Goal: Transaction & Acquisition: Purchase product/service

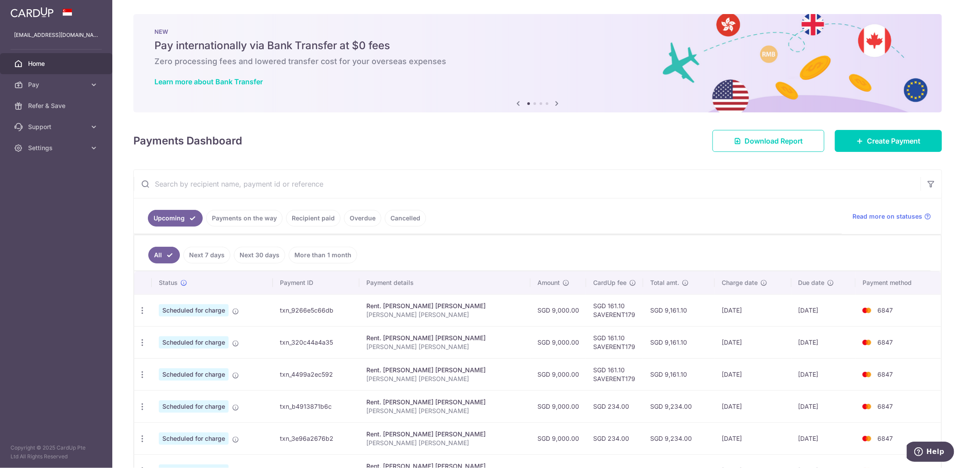
click at [324, 218] on link "Recipient paid" at bounding box center [313, 218] width 54 height 17
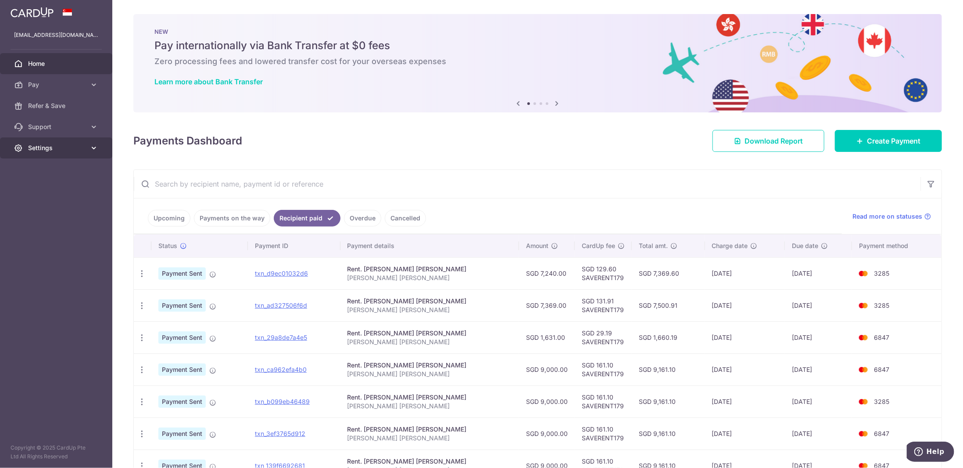
click at [58, 143] on span "Settings" at bounding box center [57, 147] width 58 height 9
click at [56, 166] on span "Account" at bounding box center [57, 168] width 58 height 9
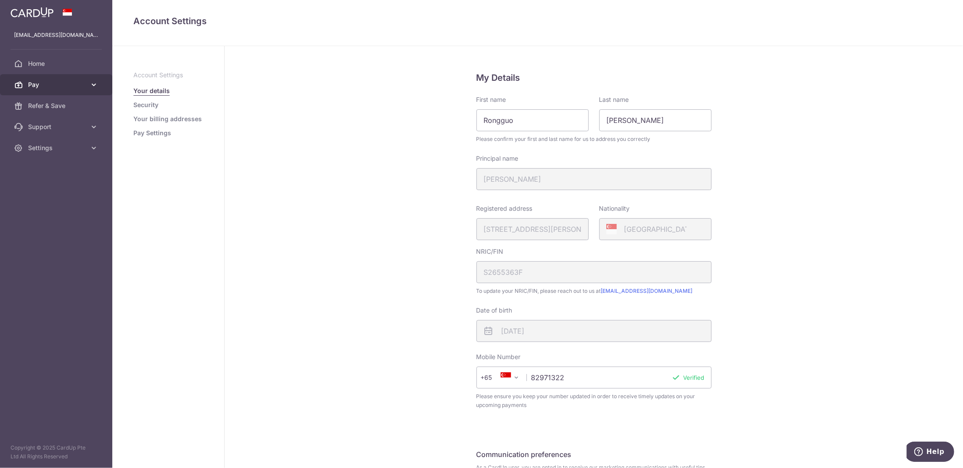
click at [76, 82] on span "Pay" at bounding box center [57, 84] width 58 height 9
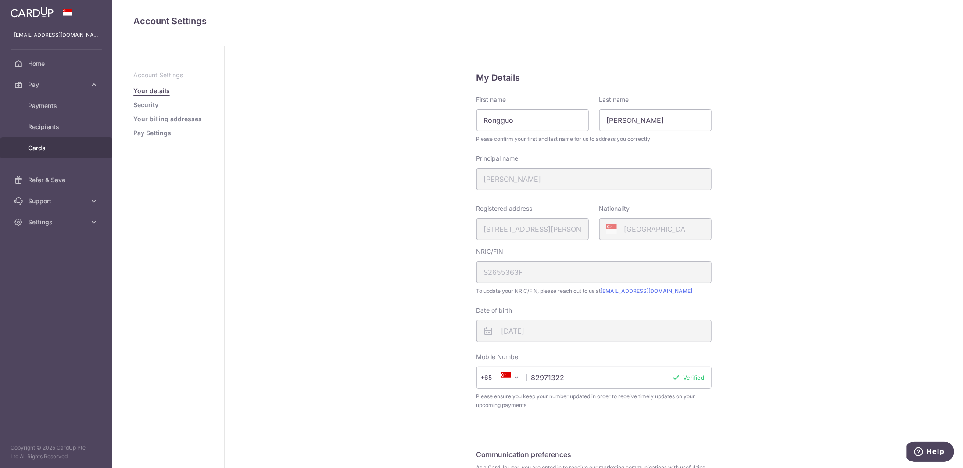
click at [54, 144] on span "Cards" at bounding box center [57, 147] width 58 height 9
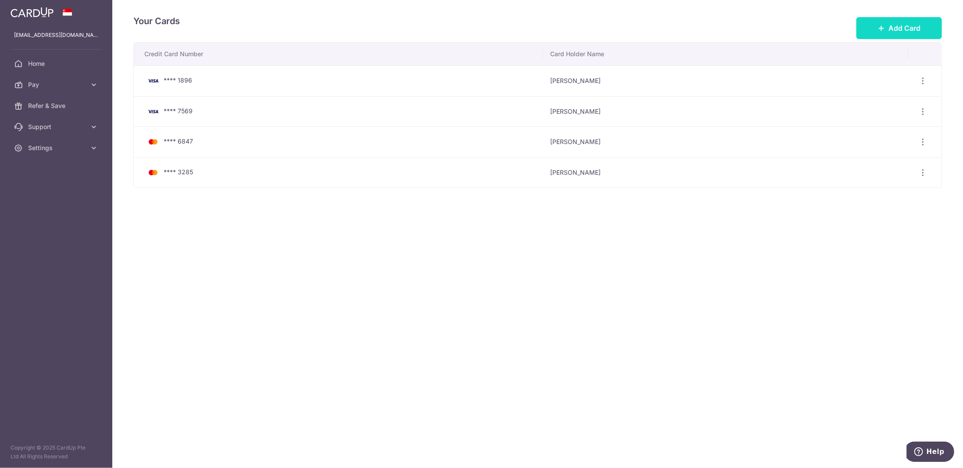
click at [897, 28] on span "Add Card" at bounding box center [904, 28] width 32 height 11
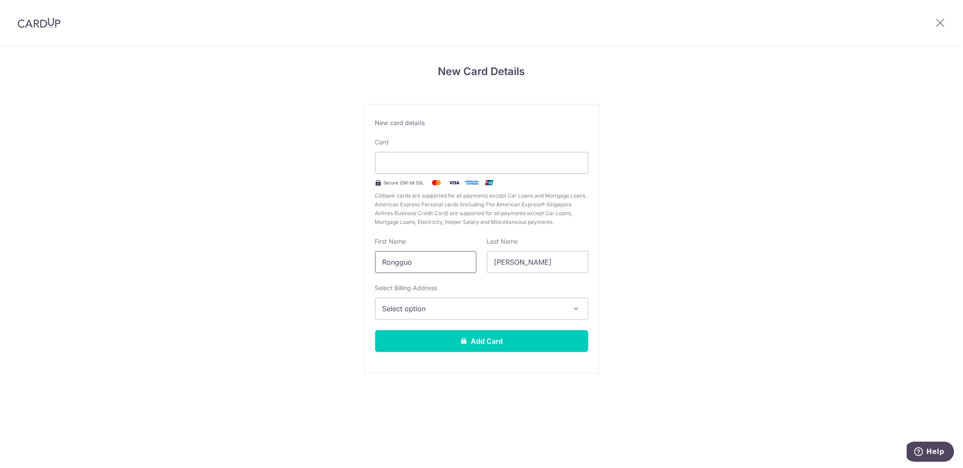
click at [418, 262] on input "Rongguo" at bounding box center [425, 262] width 101 height 22
type input "Riwu"
click at [451, 305] on span "Select option" at bounding box center [473, 308] width 182 height 11
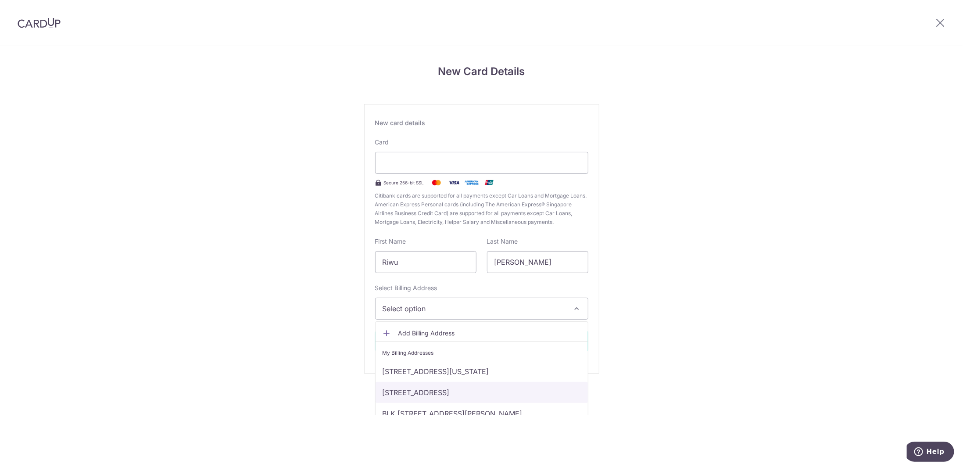
click at [428, 396] on link "1 Pearl Bank, #36-11, Singapore, Singapore-169016" at bounding box center [481, 392] width 212 height 21
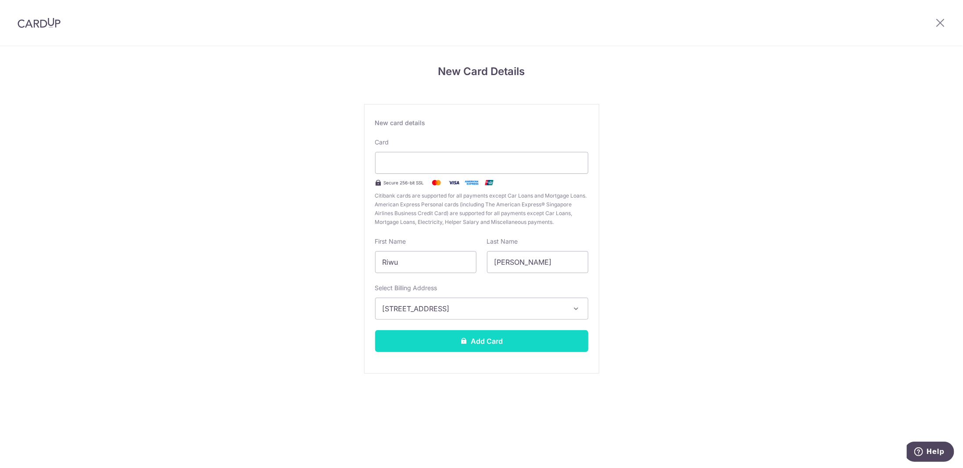
click at [469, 339] on button "Add Card" at bounding box center [481, 341] width 213 height 22
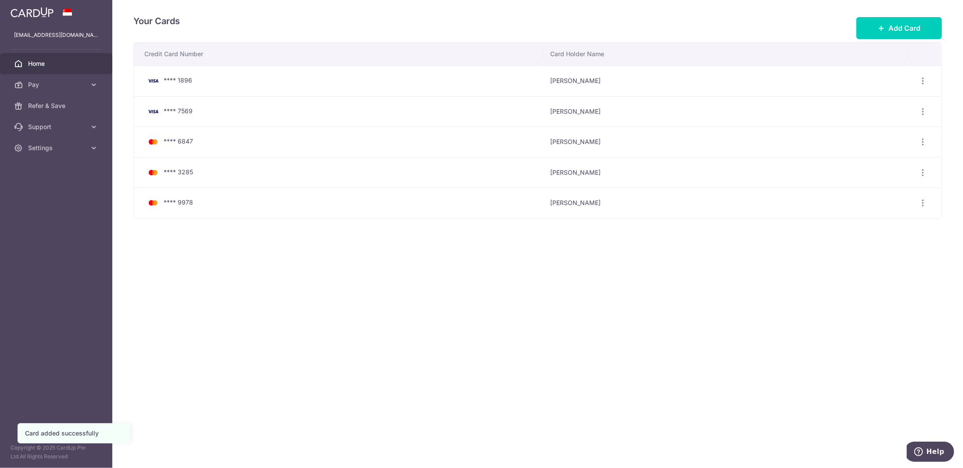
click at [63, 69] on link "Home" at bounding box center [56, 63] width 112 height 21
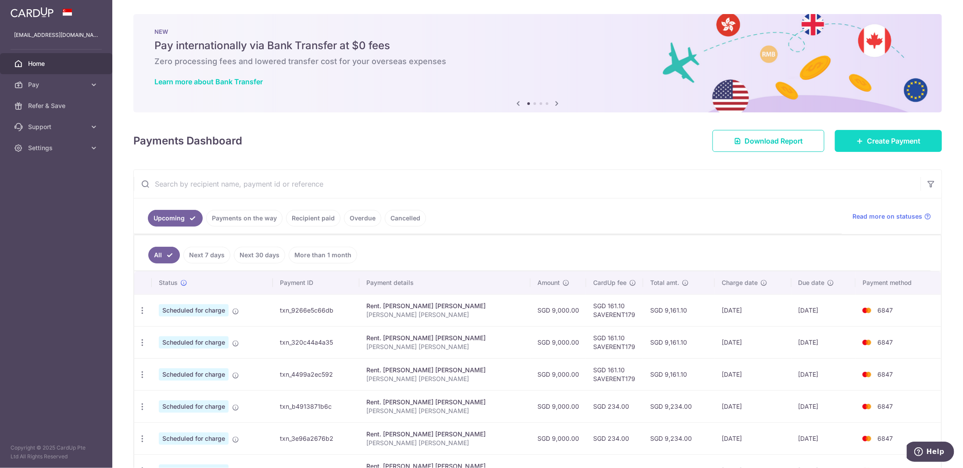
click at [883, 143] on span "Create Payment" at bounding box center [894, 141] width 54 height 11
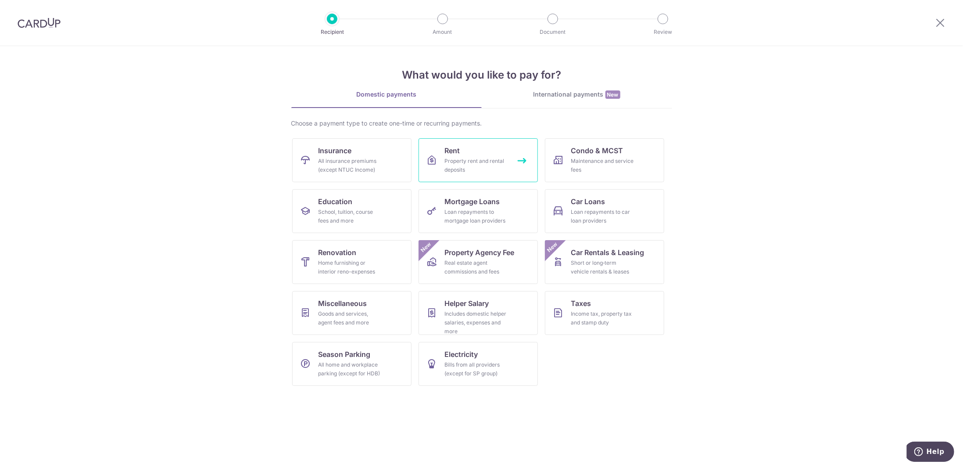
click at [490, 163] on div "Property rent and rental deposits" at bounding box center [476, 166] width 63 height 18
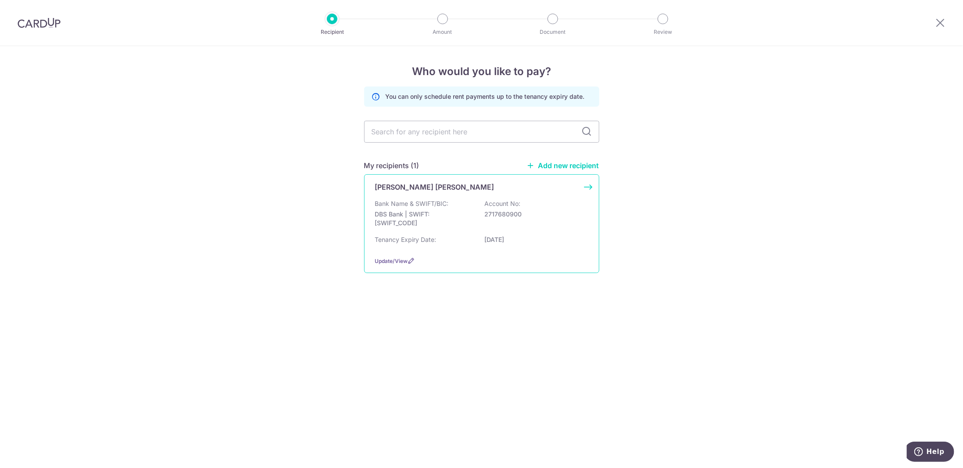
click at [464, 219] on p "DBS Bank | SWIFT: [SWIFT_CODE]" at bounding box center [424, 219] width 98 height 18
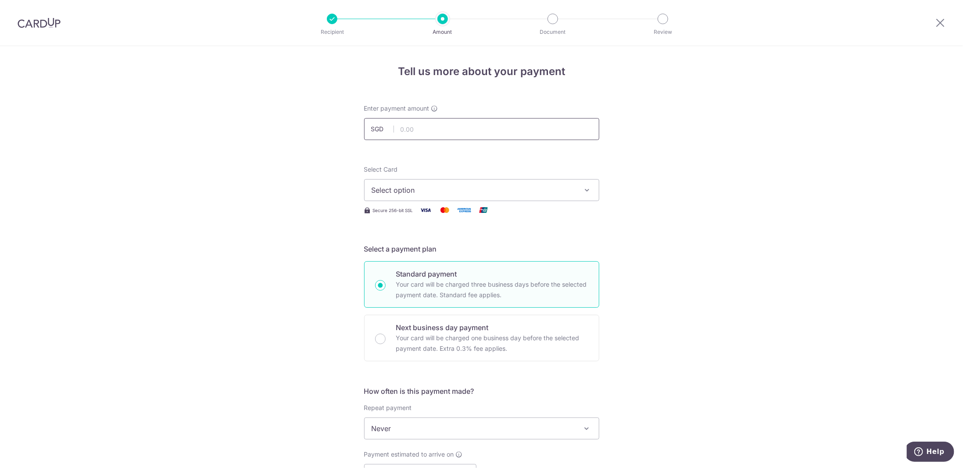
click at [426, 127] on input "text" at bounding box center [481, 129] width 235 height 22
type input "393.00"
click at [414, 191] on span "Select option" at bounding box center [473, 190] width 204 height 11
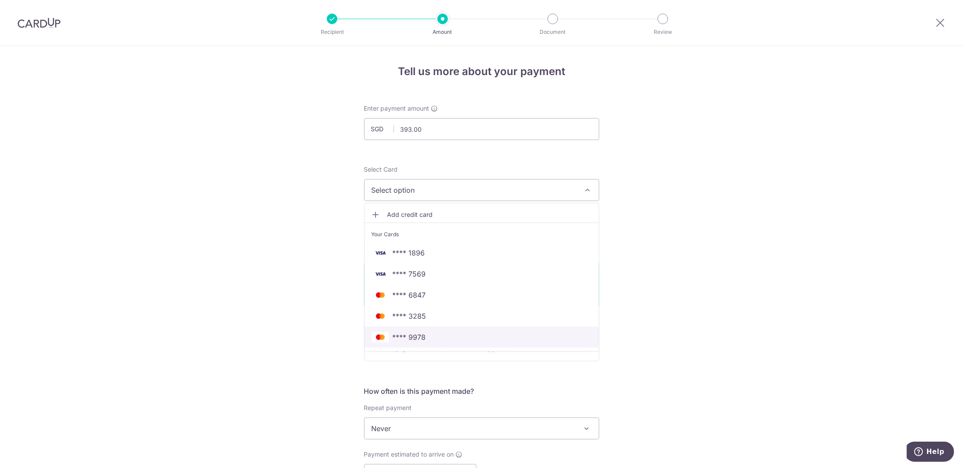
click at [424, 337] on span "**** 9978" at bounding box center [481, 337] width 220 height 11
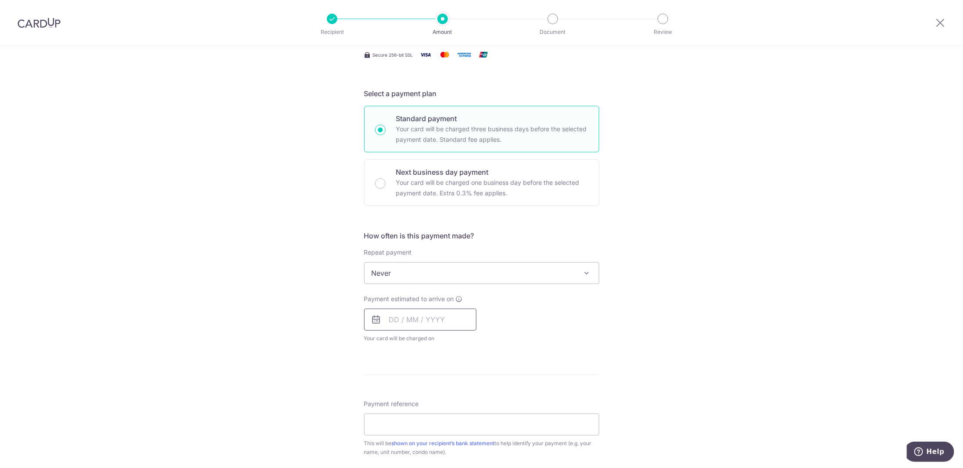
scroll to position [175, 0]
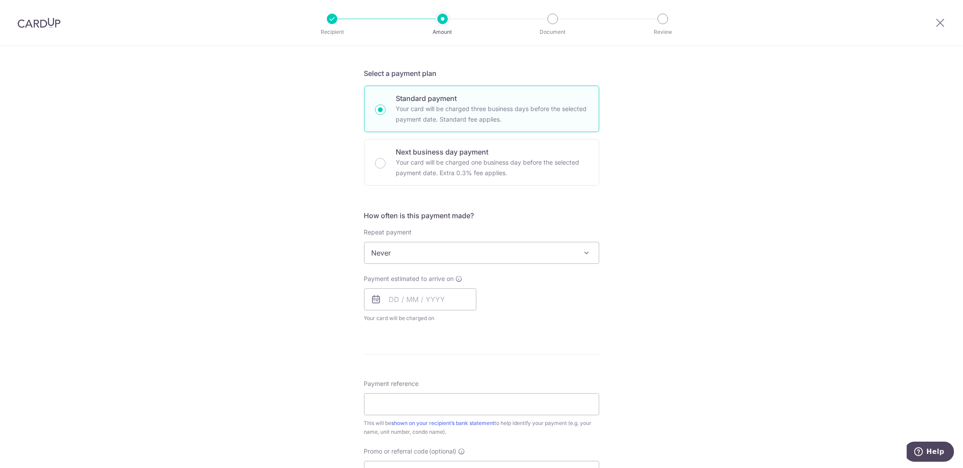
click at [407, 309] on div "Payment estimated to arrive on Your card will be charged on for the first payme…" at bounding box center [420, 298] width 112 height 48
click at [407, 305] on input "text" at bounding box center [420, 299] width 112 height 22
click at [446, 396] on link "18" at bounding box center [452, 396] width 14 height 14
type input "[DATE]"
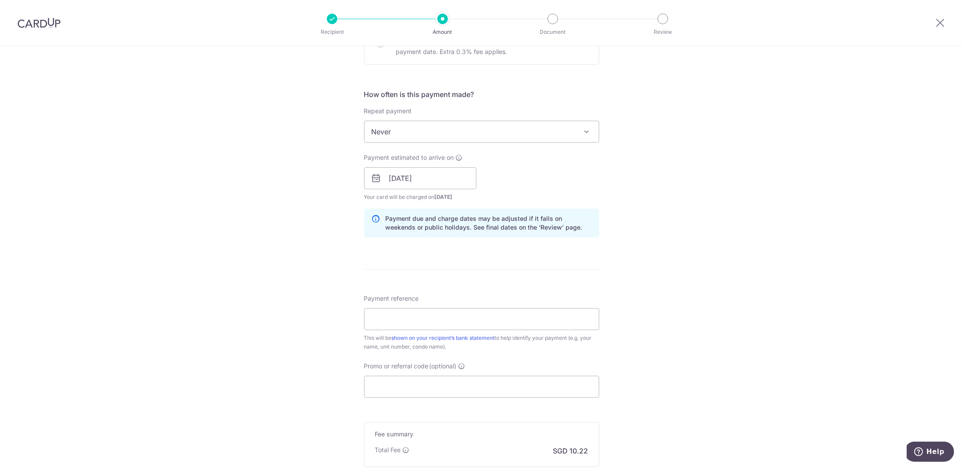
scroll to position [351, 0]
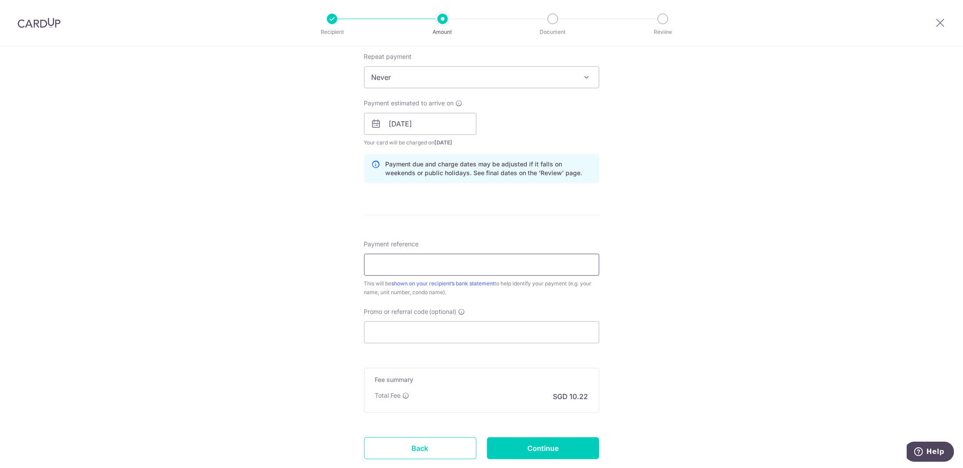
click at [419, 256] on input "Payment reference" at bounding box center [481, 264] width 235 height 22
type input "Grace"
click at [392, 329] on input "Promo or referral code (optional)" at bounding box center [481, 332] width 235 height 22
paste input "SAVERENT179"
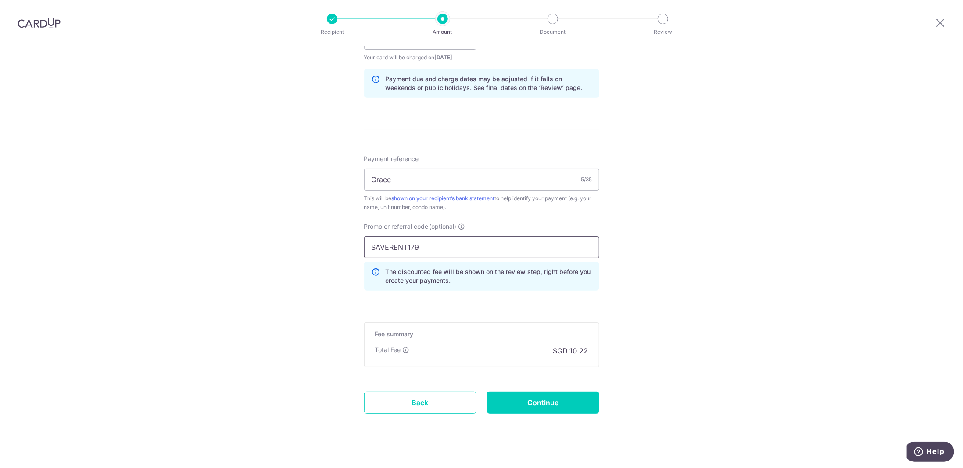
scroll to position [439, 0]
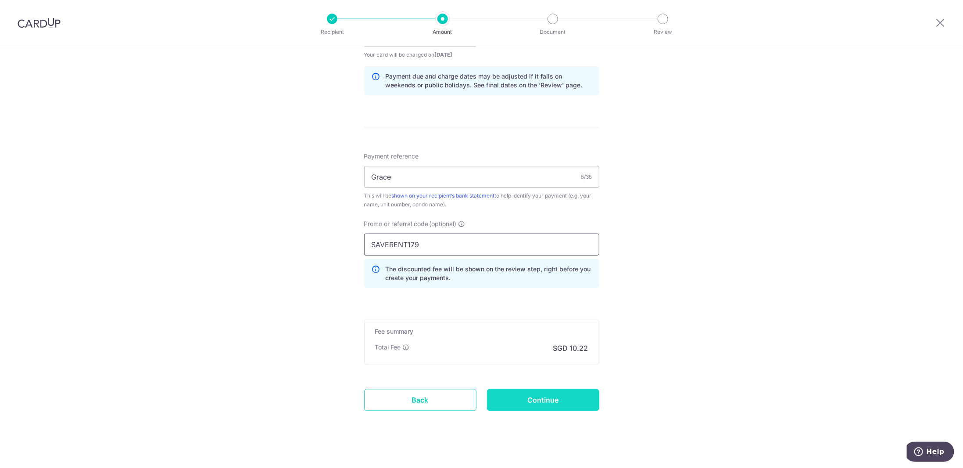
type input "SAVERENT179"
click at [552, 391] on input "Continue" at bounding box center [543, 400] width 112 height 22
type input "Create Schedule"
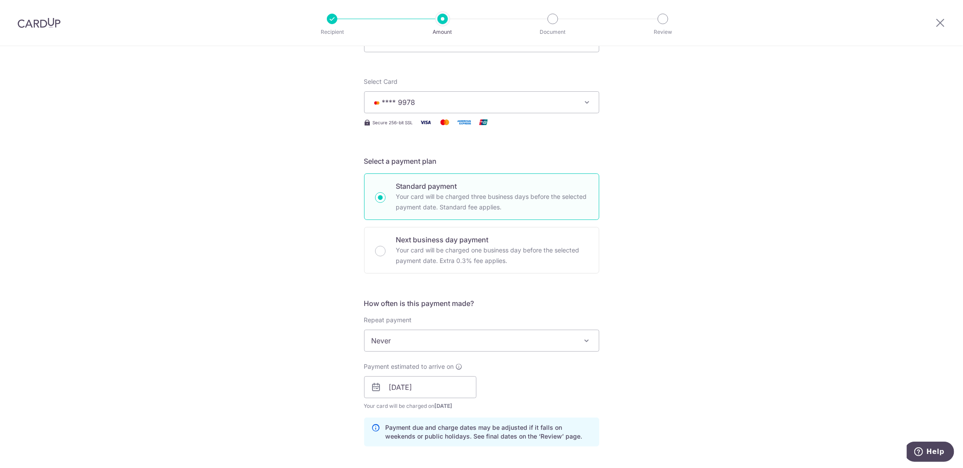
scroll to position [0, 0]
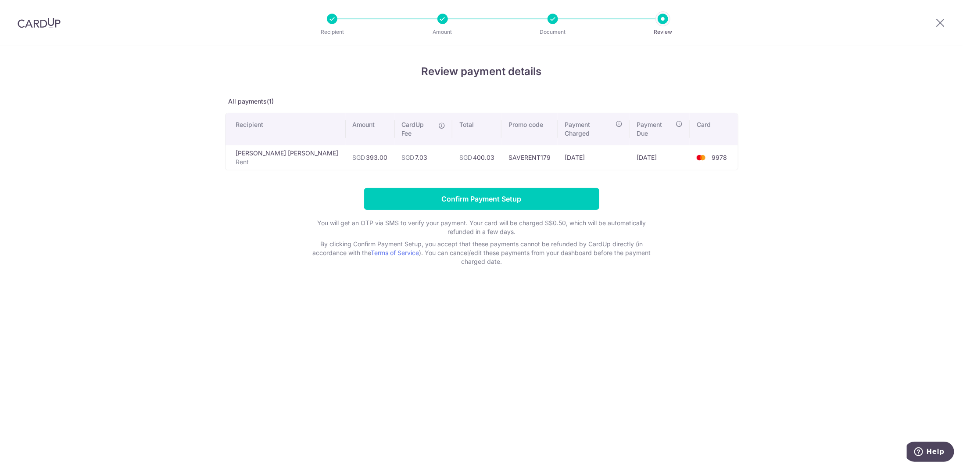
drag, startPoint x: 467, startPoint y: 146, endPoint x: 510, endPoint y: 146, distance: 43.9
click at [510, 146] on tr "[PERSON_NAME] [PERSON_NAME] SGD 393.00 SGD 7.03 SGD 400.03 SAVERENT179 [DATE] […" at bounding box center [481, 157] width 512 height 25
click at [557, 147] on td "[DATE]" at bounding box center [593, 157] width 72 height 25
click at [397, 152] on td "SGD 7.03" at bounding box center [424, 157] width 58 height 25
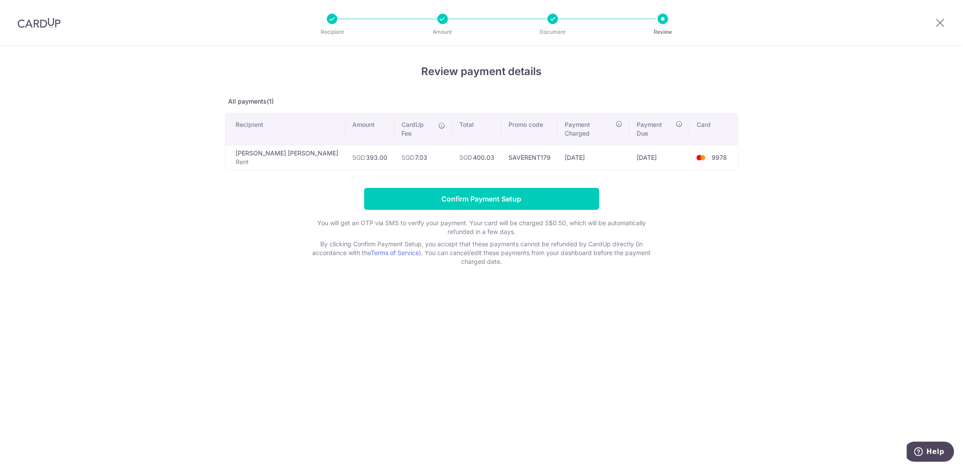
click at [397, 152] on td "SGD 7.03" at bounding box center [424, 157] width 58 height 25
click at [491, 190] on input "Confirm Payment Setup" at bounding box center [481, 199] width 235 height 22
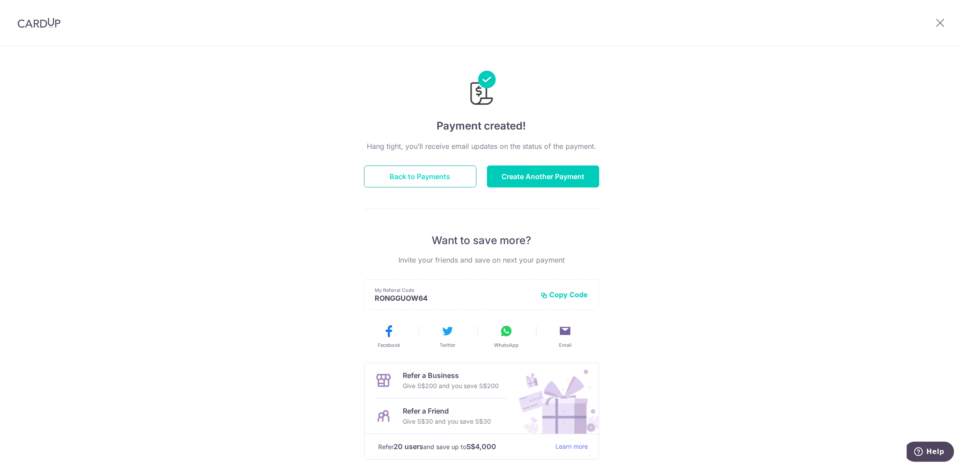
click at [419, 178] on button "Back to Payments" at bounding box center [420, 176] width 112 height 22
